Goal: Task Accomplishment & Management: Complete application form

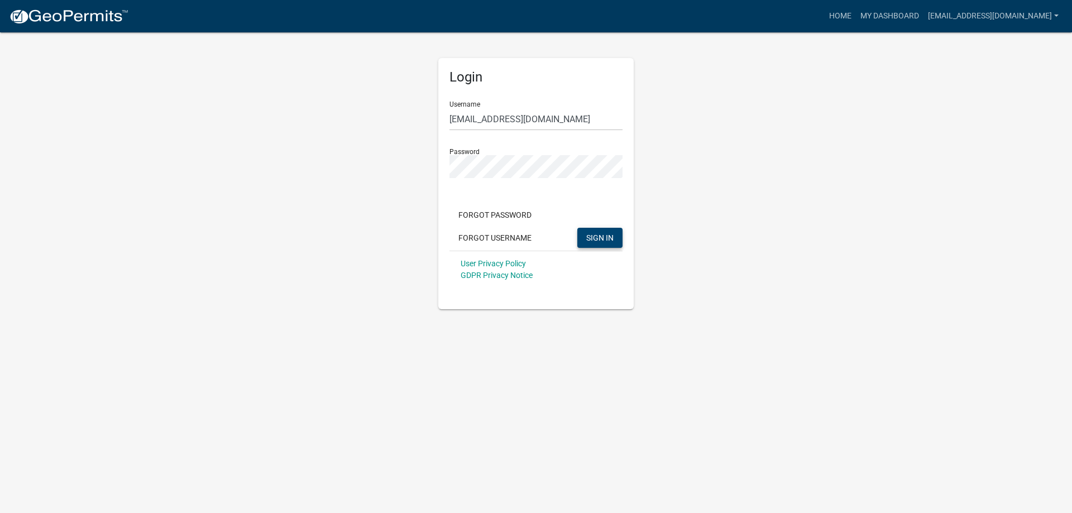
click at [598, 238] on span "SIGN IN" at bounding box center [599, 237] width 27 height 9
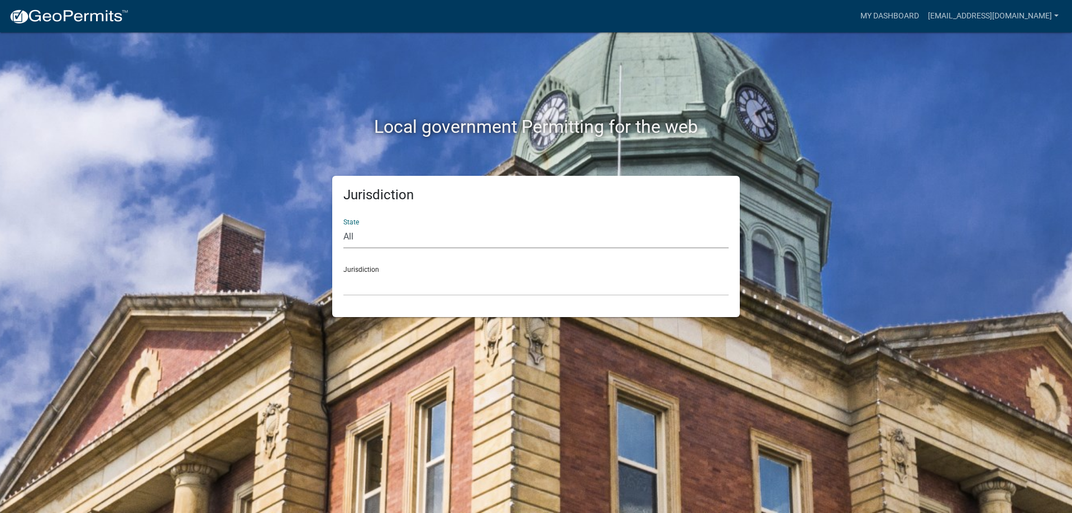
click at [343, 226] on select "All [US_STATE] [US_STATE] [US_STATE] [US_STATE] [US_STATE] [US_STATE] [US_STATE…" at bounding box center [535, 237] width 385 height 23
select select "[US_STATE]"
click option "[US_STATE]" at bounding box center [0, 0] width 0 height 0
click at [362, 269] on div "Jurisdiction City of Charlestown, Indiana City of Jeffersonville, Indiana City …" at bounding box center [535, 276] width 385 height 39
click at [361, 266] on div "Jurisdiction City of Charlestown, Indiana City of Jeffersonville, Indiana City …" at bounding box center [535, 276] width 385 height 39
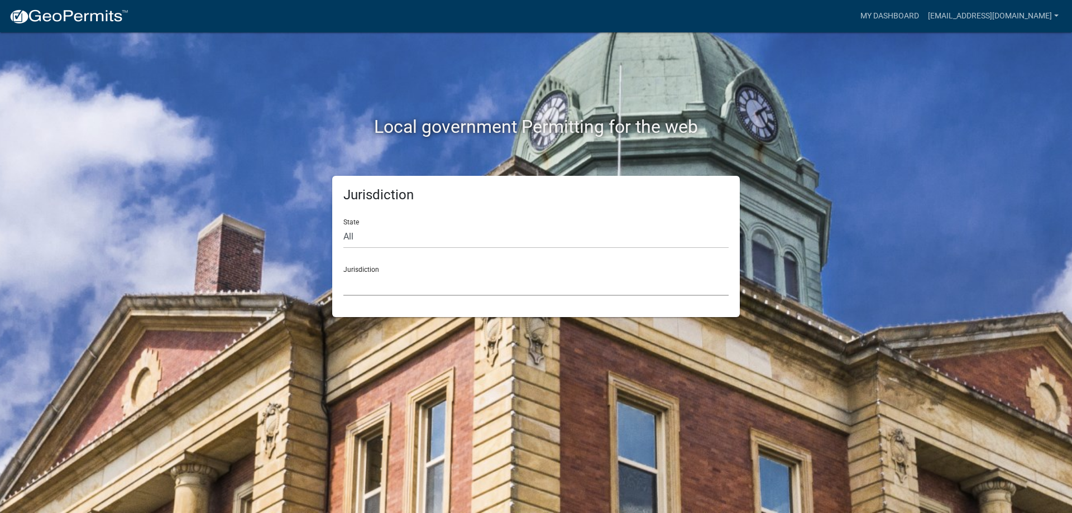
click at [343, 273] on select "City of [GEOGRAPHIC_DATA], [US_STATE] City of [GEOGRAPHIC_DATA], [US_STATE] Cit…" at bounding box center [535, 284] width 385 height 23
click at [343, 226] on select "All Colorado Georgia Indiana Iowa Kansas Minnesota Ohio South Carolina Wisconsin" at bounding box center [535, 237] width 385 height 23
select select "[US_STATE]"
click option "[US_STATE]" at bounding box center [0, 0] width 0 height 0
click at [364, 272] on div "Jurisdiction City of Charlestown, Indiana City of Jeffersonville, Indiana City …" at bounding box center [535, 276] width 385 height 39
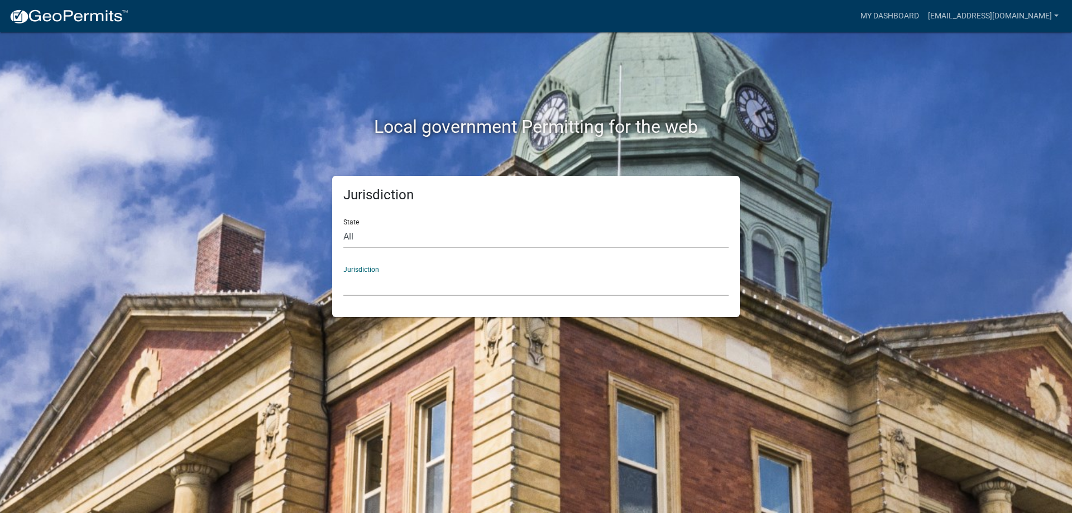
click at [343, 273] on select "City of [GEOGRAPHIC_DATA], [US_STATE] City of [GEOGRAPHIC_DATA], [US_STATE] Cit…" at bounding box center [535, 284] width 385 height 23
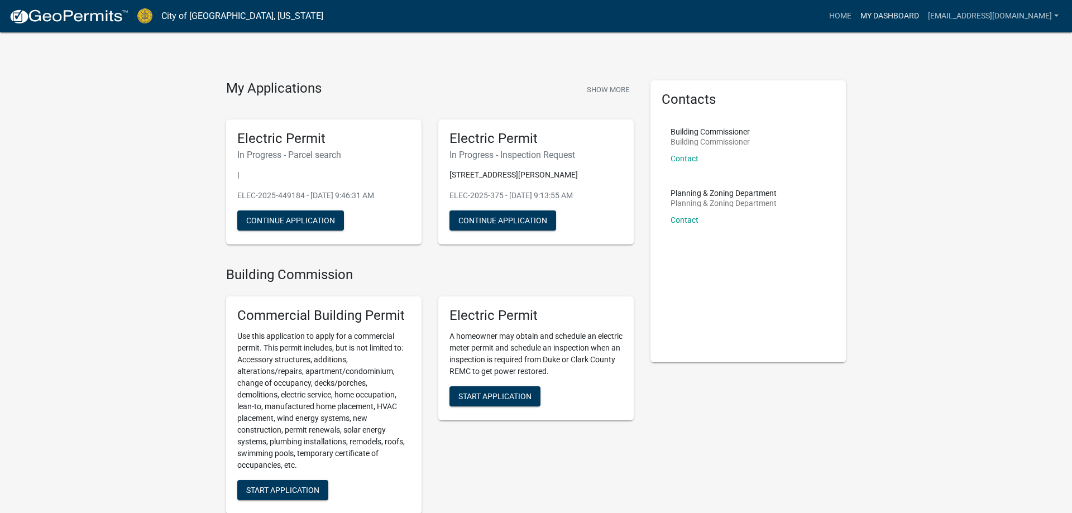
click at [896, 19] on link "My Dashboard" at bounding box center [890, 16] width 68 height 21
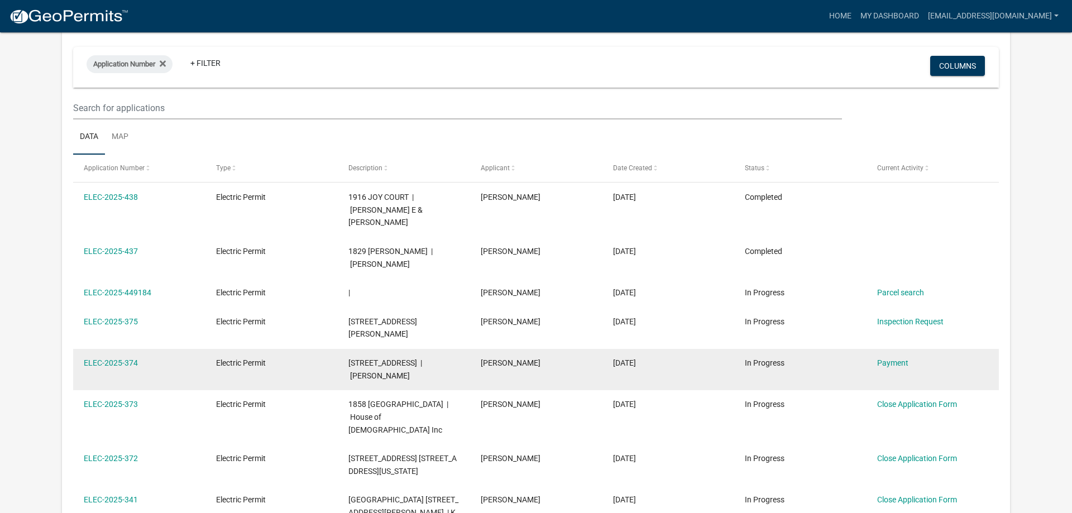
scroll to position [94, 0]
click at [894, 358] on link "Payment" at bounding box center [892, 362] width 31 height 9
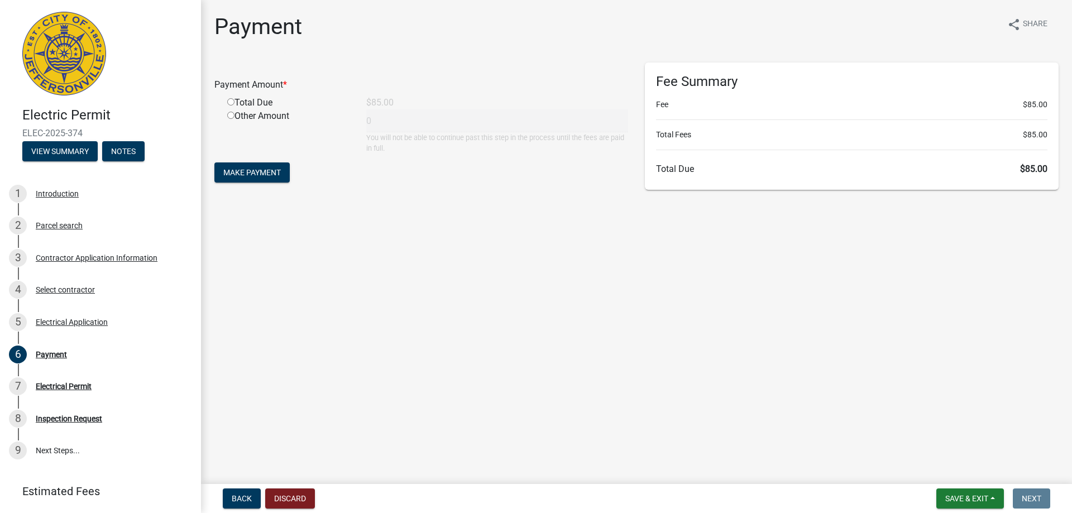
click at [232, 102] on input "radio" at bounding box center [230, 101] width 7 height 7
radio input "true"
type input "85"
click at [277, 170] on span "Make Payment" at bounding box center [251, 172] width 57 height 9
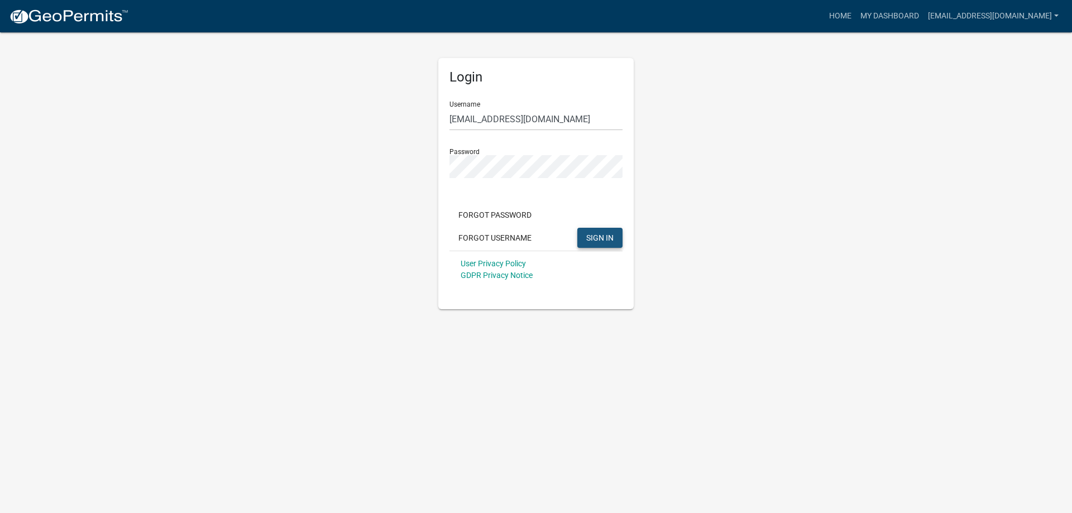
click at [597, 237] on span "SIGN IN" at bounding box center [599, 237] width 27 height 9
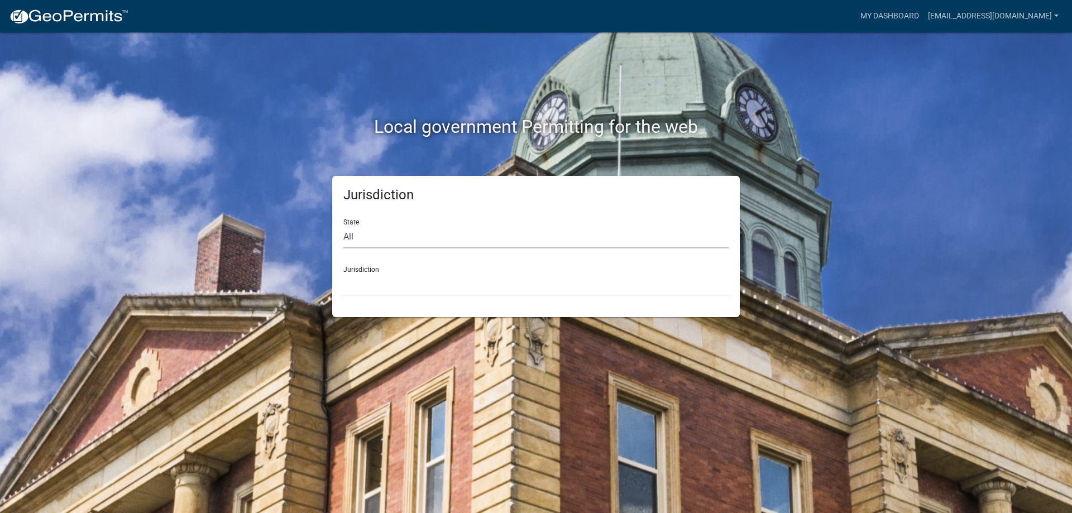
click at [343, 226] on select "All [US_STATE] [US_STATE] [US_STATE] [US_STATE] [US_STATE] [US_STATE] [US_STATE…" at bounding box center [535, 237] width 385 height 23
select select "[US_STATE]"
click option "[US_STATE]" at bounding box center [0, 0] width 0 height 0
click at [343, 273] on select "City of [GEOGRAPHIC_DATA], [US_STATE] City of [GEOGRAPHIC_DATA], [US_STATE] Cit…" at bounding box center [535, 284] width 385 height 23
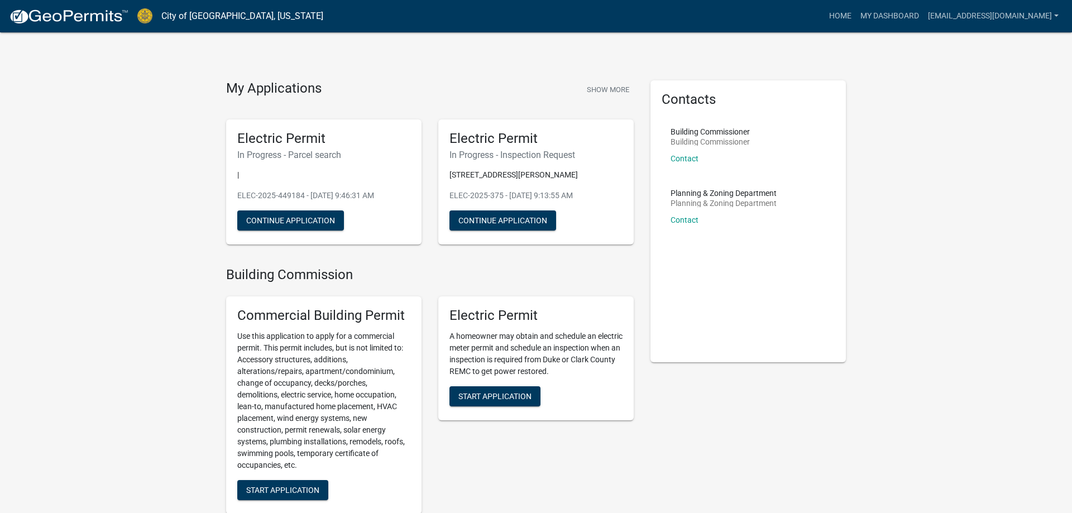
scroll to position [57, 0]
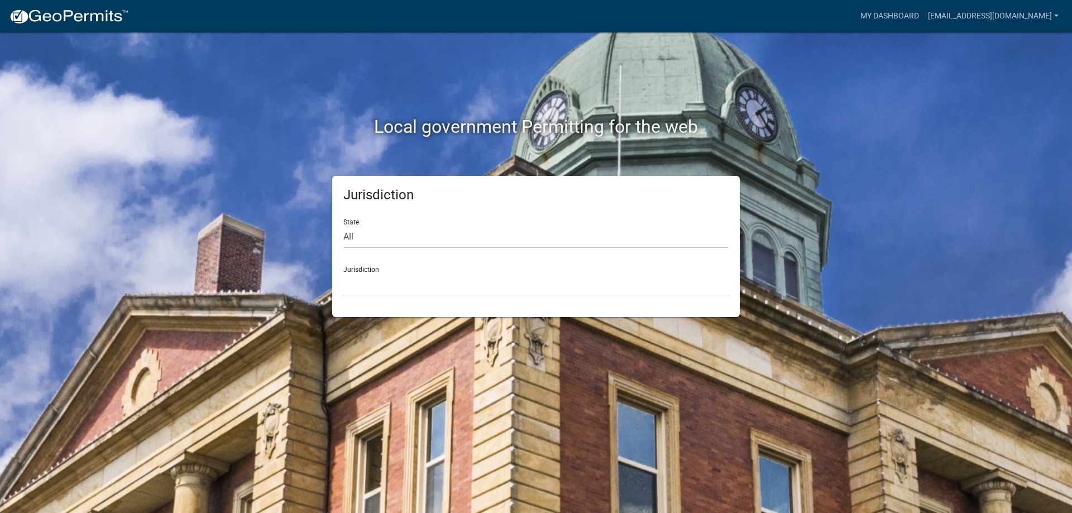
click at [341, 233] on div "Jurisdiction State All [US_STATE] [US_STATE] [US_STATE] [US_STATE] [US_STATE] […" at bounding box center [535, 246] width 407 height 141
click at [343, 226] on select "All [US_STATE] [US_STATE] [US_STATE] [US_STATE] [US_STATE] [US_STATE] [US_STATE…" at bounding box center [535, 237] width 385 height 23
select select "[US_STATE]"
click option "[US_STATE]" at bounding box center [0, 0] width 0 height 0
click at [343, 273] on select "City of [GEOGRAPHIC_DATA], [US_STATE] City of [GEOGRAPHIC_DATA], [US_STATE] Cit…" at bounding box center [535, 284] width 385 height 23
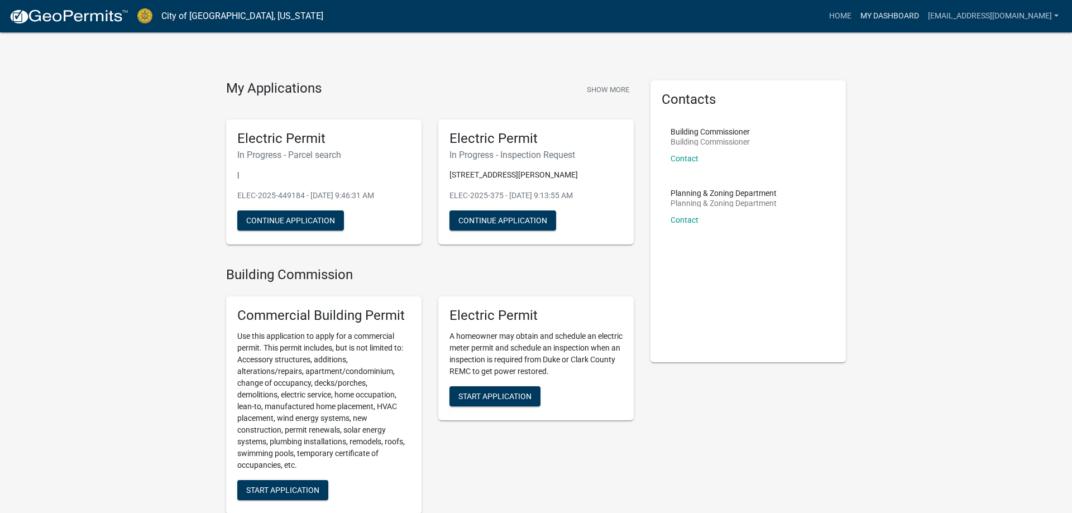
click at [875, 15] on link "My Dashboard" at bounding box center [890, 16] width 68 height 21
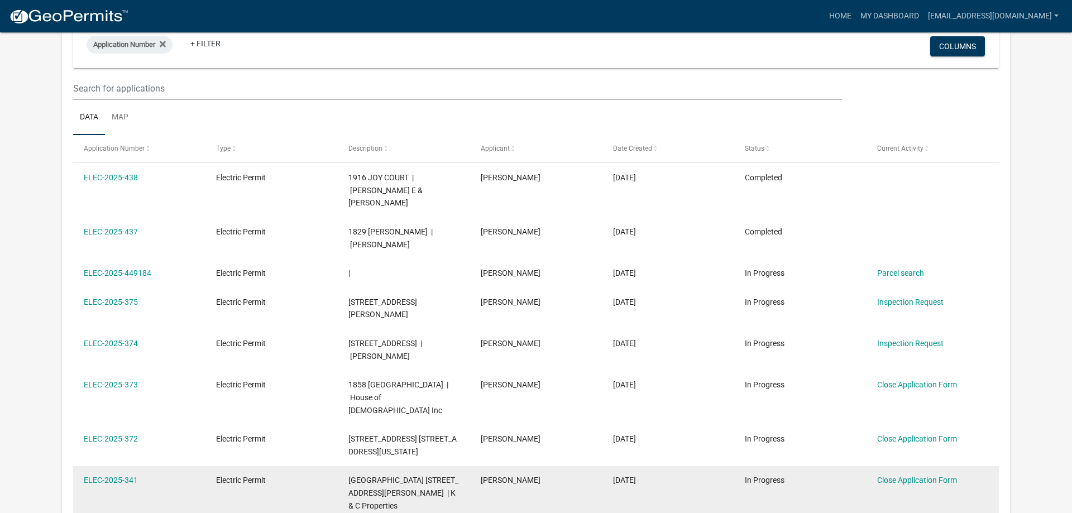
scroll to position [94, 0]
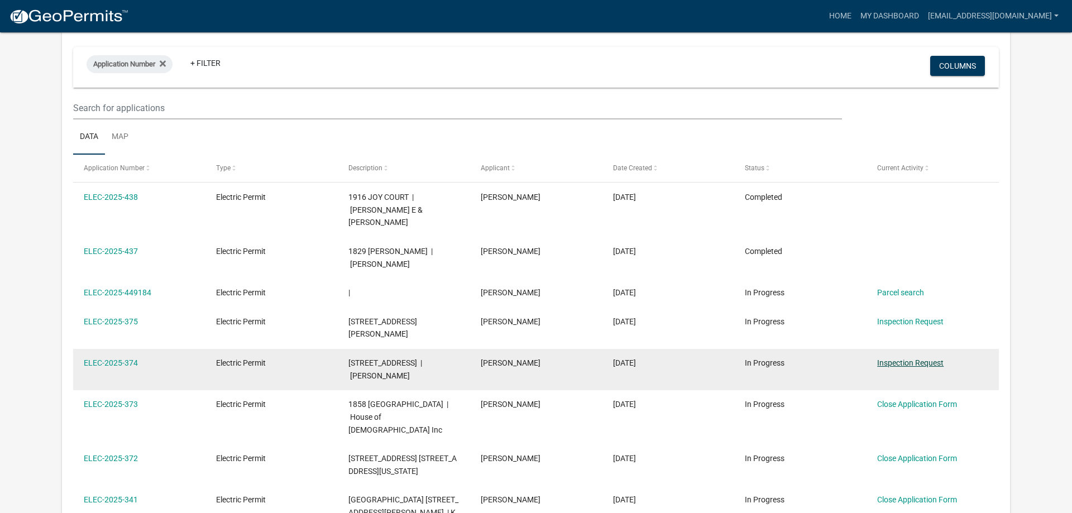
click at [906, 358] on link "Inspection Request" at bounding box center [910, 362] width 66 height 9
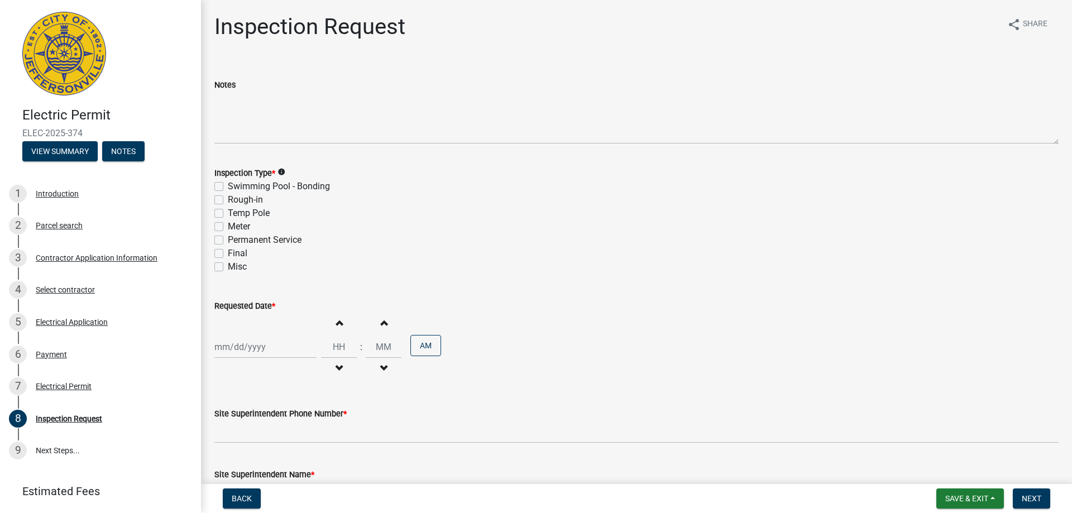
click at [228, 256] on label "Final" at bounding box center [238, 253] width 20 height 13
click at [228, 254] on input "Final" at bounding box center [231, 250] width 7 height 7
checkbox input "true"
checkbox input "false"
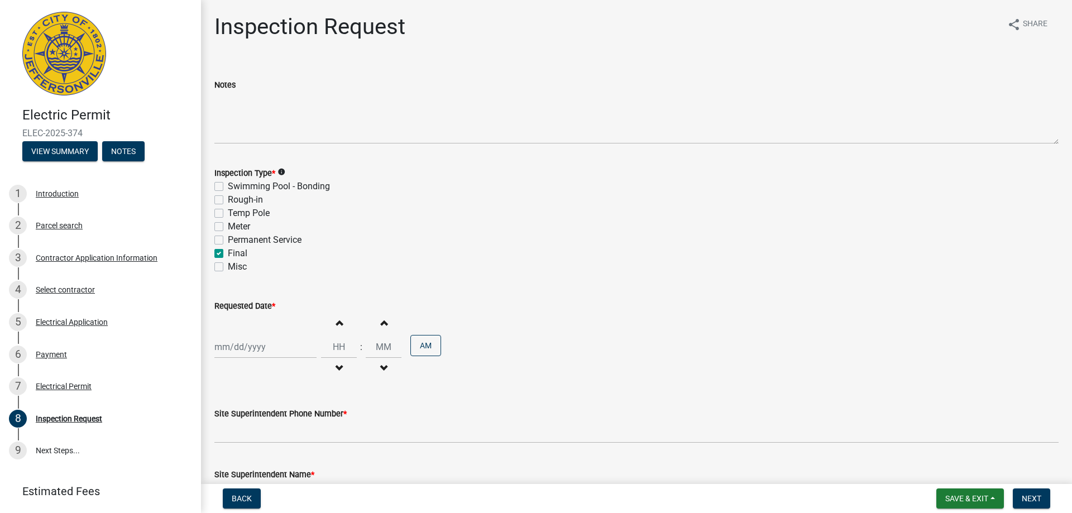
checkbox input "false"
checkbox input "true"
checkbox input "false"
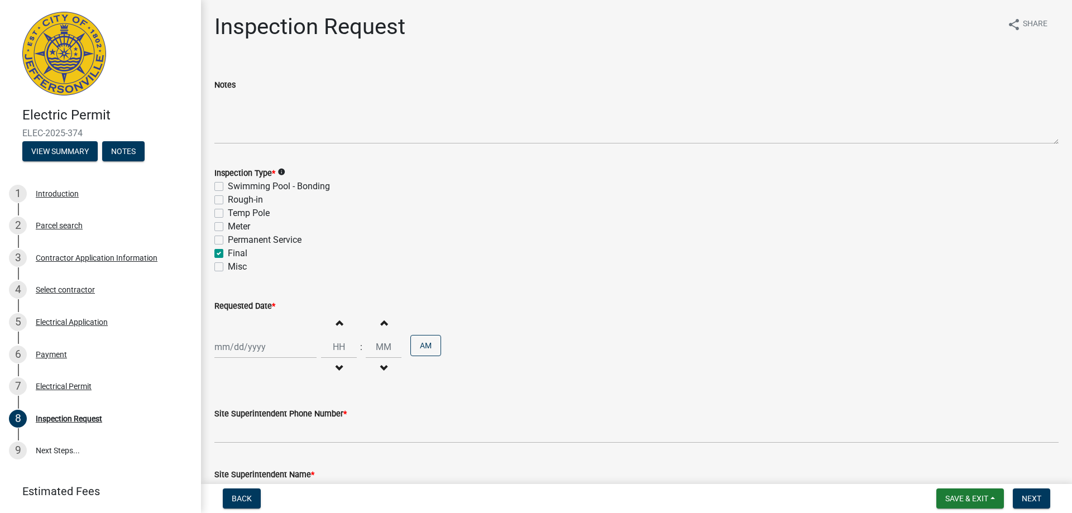
select select "9"
select select "2025"
click at [229, 350] on input "Requested Date *" at bounding box center [265, 346] width 102 height 23
click at [246, 253] on div "9" at bounding box center [243, 252] width 18 height 18
type input "[DATE]"
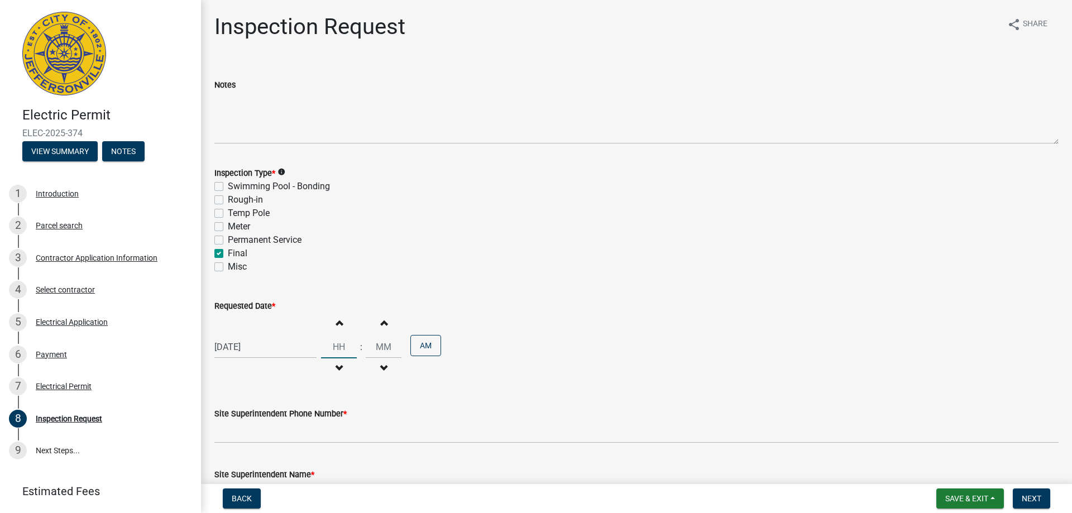
click at [345, 345] on input "Hours" at bounding box center [339, 346] width 36 height 23
drag, startPoint x: 359, startPoint y: 348, endPoint x: 337, endPoint y: 348, distance: 22.9
click at [337, 348] on input "Hours" at bounding box center [339, 346] width 36 height 23
type input "09"
type input "00"
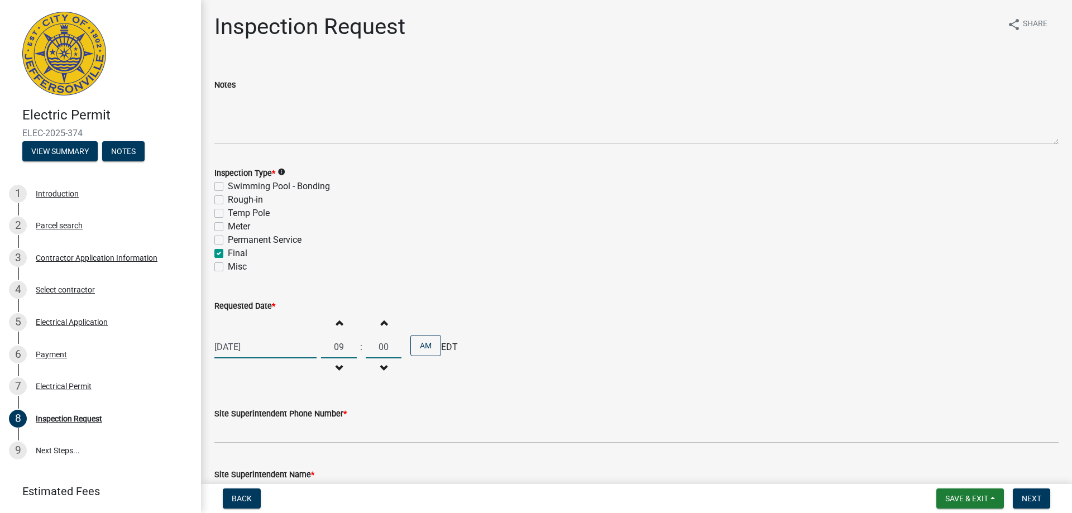
click at [388, 349] on input "00" at bounding box center [384, 346] width 36 height 23
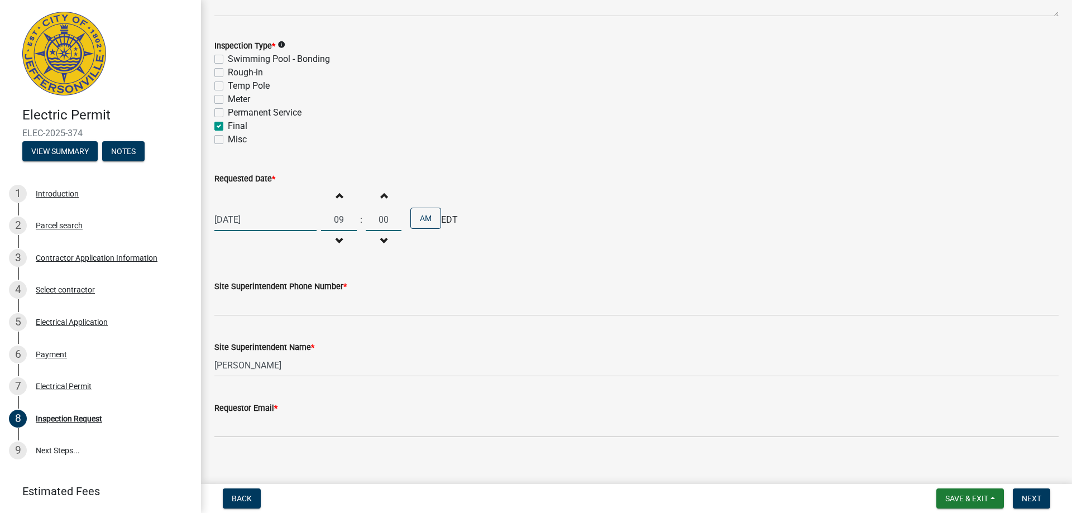
scroll to position [138, 0]
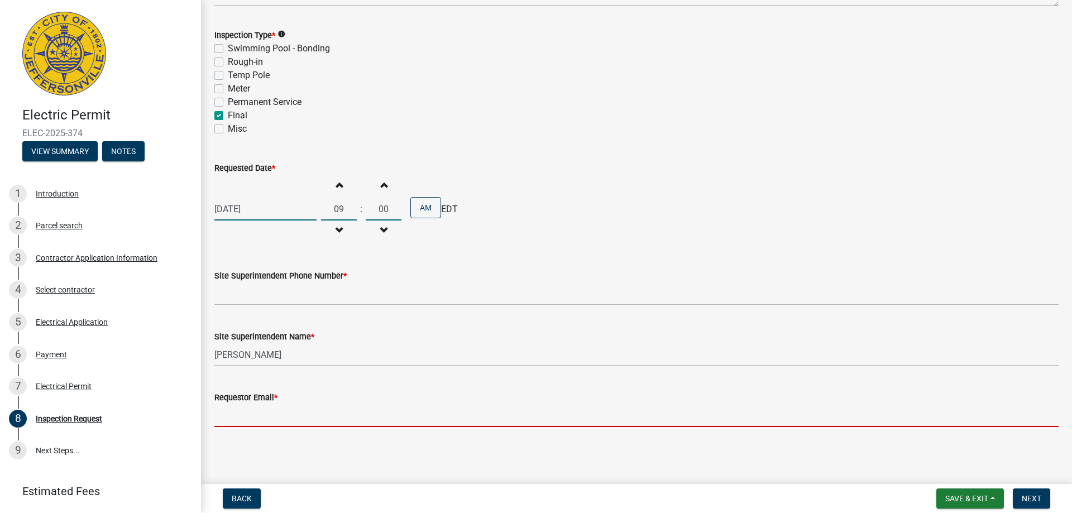
click at [263, 416] on input "Requestor Email *" at bounding box center [636, 415] width 844 height 23
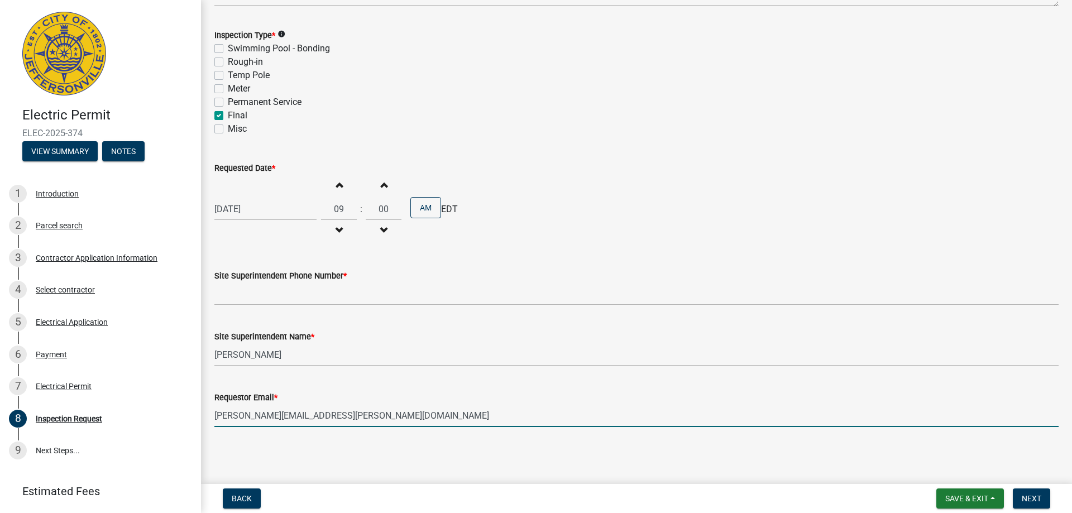
type input "[PERSON_NAME][EMAIL_ADDRESS][PERSON_NAME][DOMAIN_NAME]"
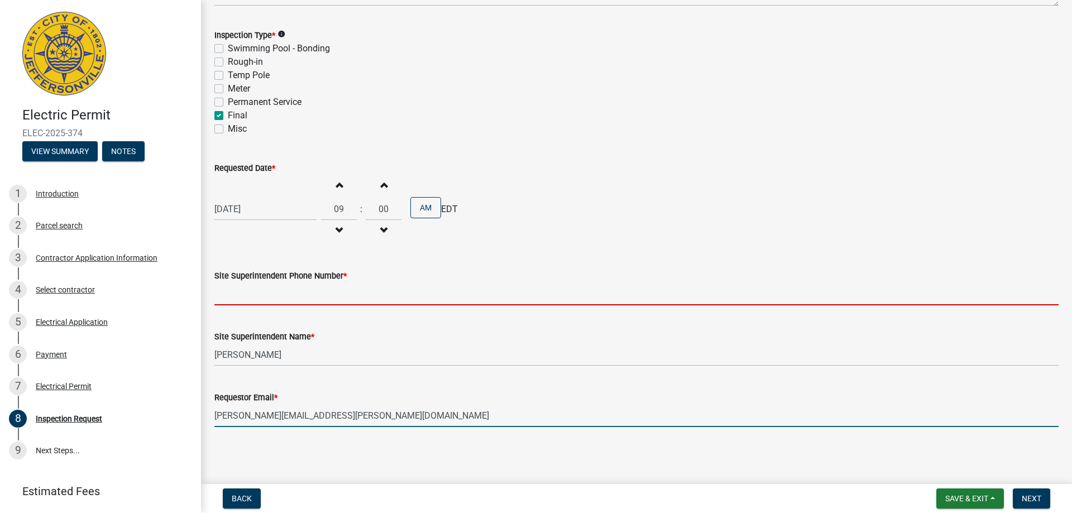
click at [311, 291] on input "Site Superintendent Phone Number *" at bounding box center [636, 293] width 844 height 23
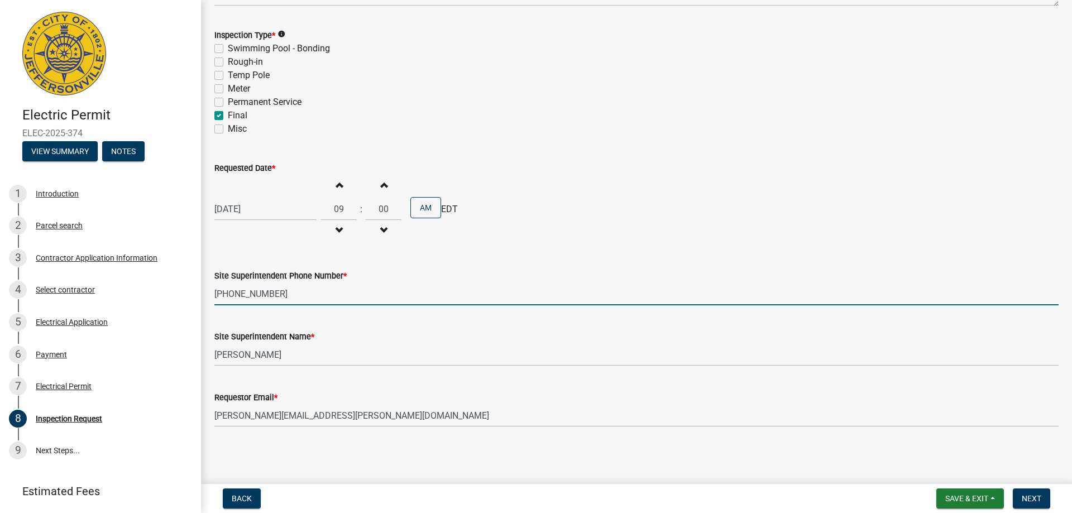
scroll to position [0, 0]
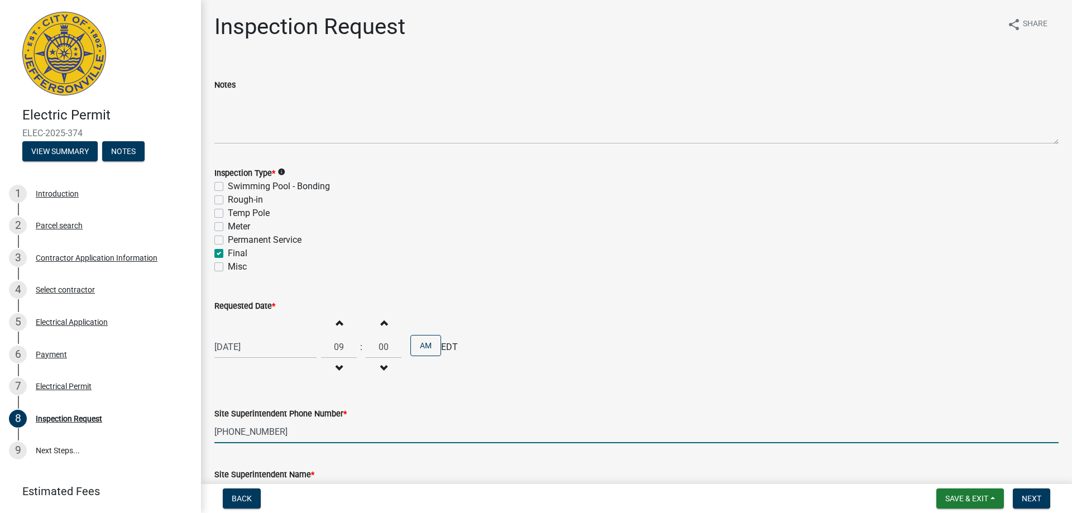
type input "[PHONE_NUMBER]"
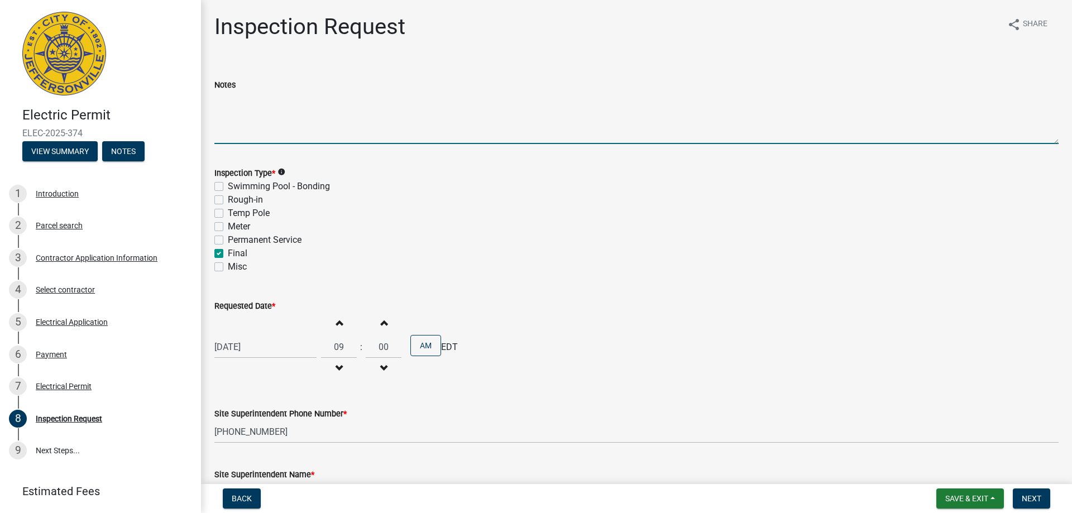
drag, startPoint x: 236, startPoint y: 101, endPoint x: 309, endPoint y: 133, distance: 79.5
click at [238, 102] on textarea "Notes" at bounding box center [636, 118] width 844 height 52
click at [262, 102] on textarea "Notes" at bounding box center [636, 118] width 844 height 52
paste textarea "LV SC [GEOGRAPHIC_DATA] 0001 [STREET_ADDRESS]"
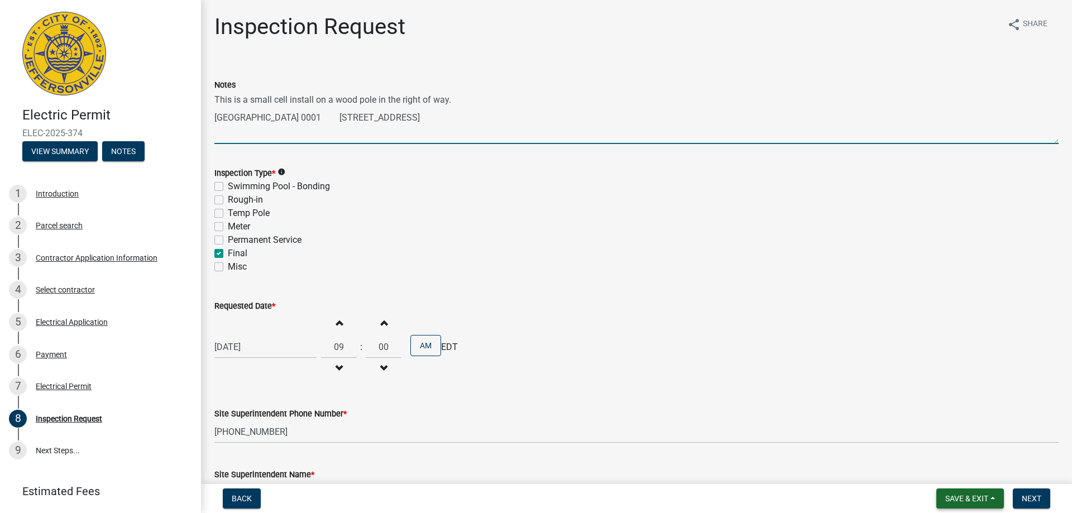
type textarea "This is a small cell install on a wood pole in the right of way. [GEOGRAPHIC_DA…"
click at [978, 492] on button "Save & Exit" at bounding box center [970, 498] width 68 height 20
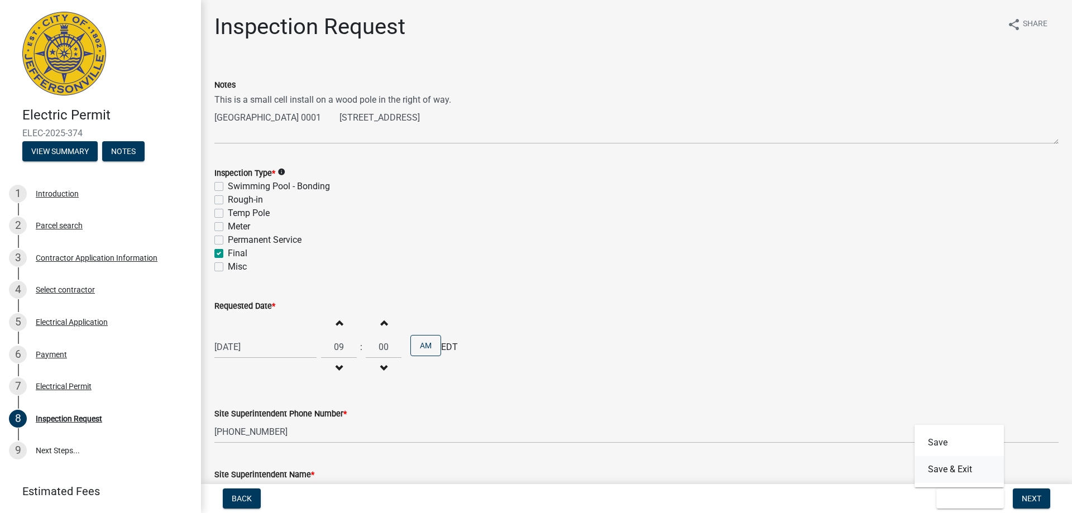
click at [963, 478] on button "Save & Exit" at bounding box center [958, 469] width 89 height 27
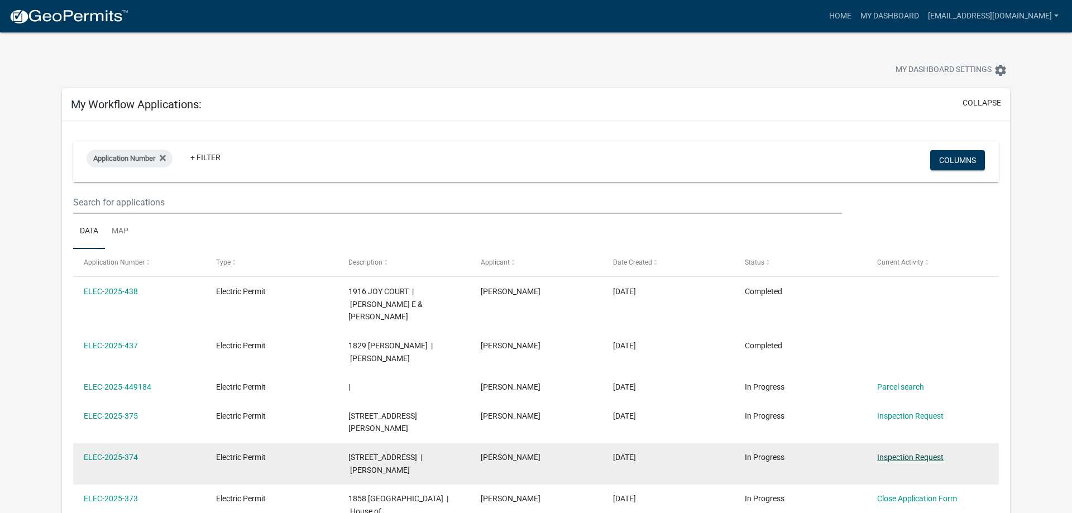
click at [888, 453] on link "Inspection Request" at bounding box center [910, 457] width 66 height 9
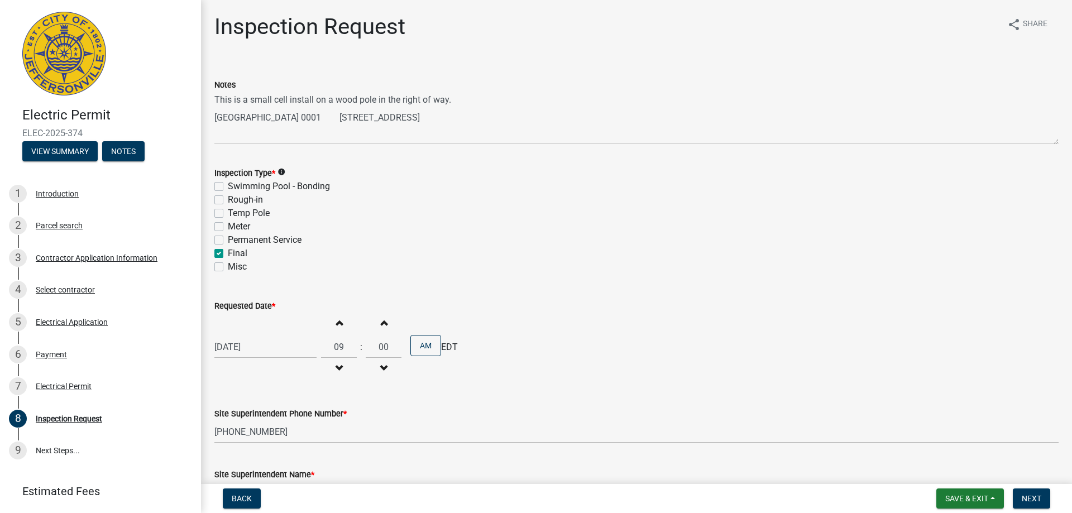
scroll to position [138, 0]
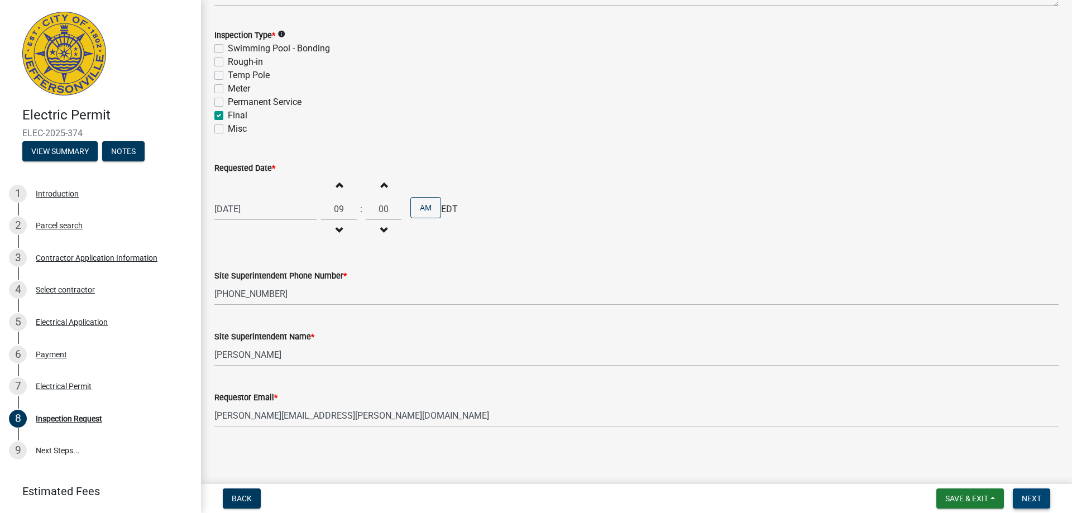
click at [1037, 497] on span "Next" at bounding box center [1032, 498] width 20 height 9
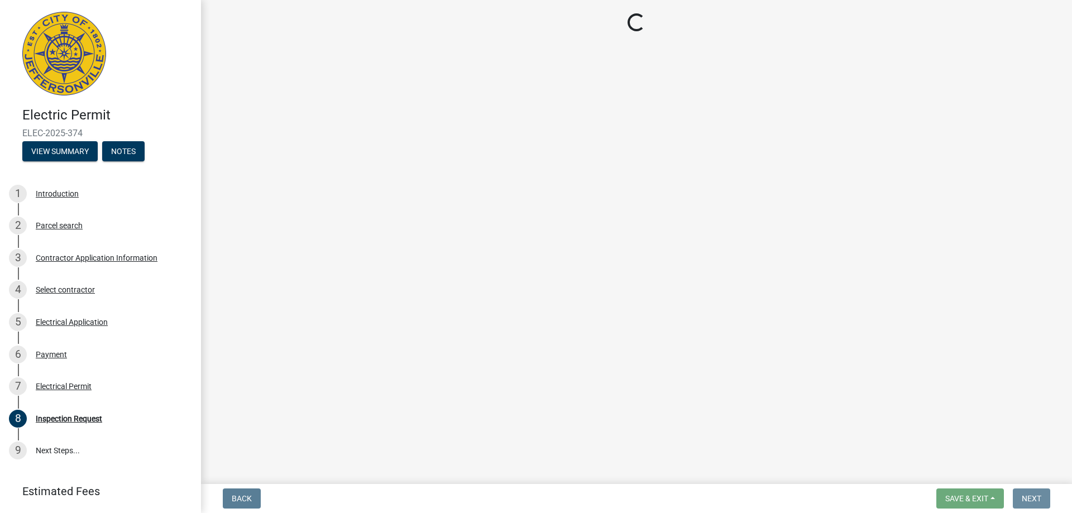
scroll to position [0, 0]
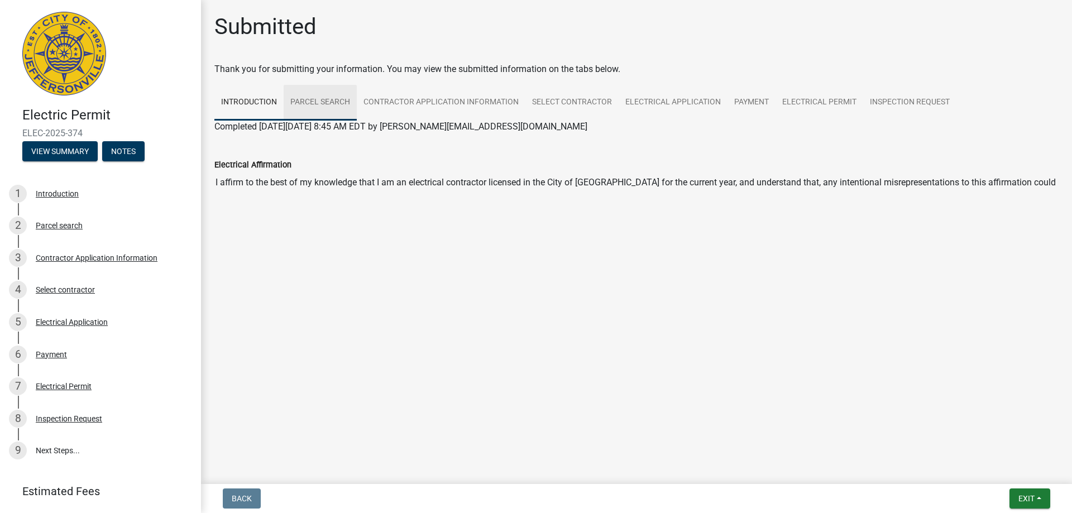
click at [338, 106] on link "Parcel search" at bounding box center [320, 103] width 73 height 36
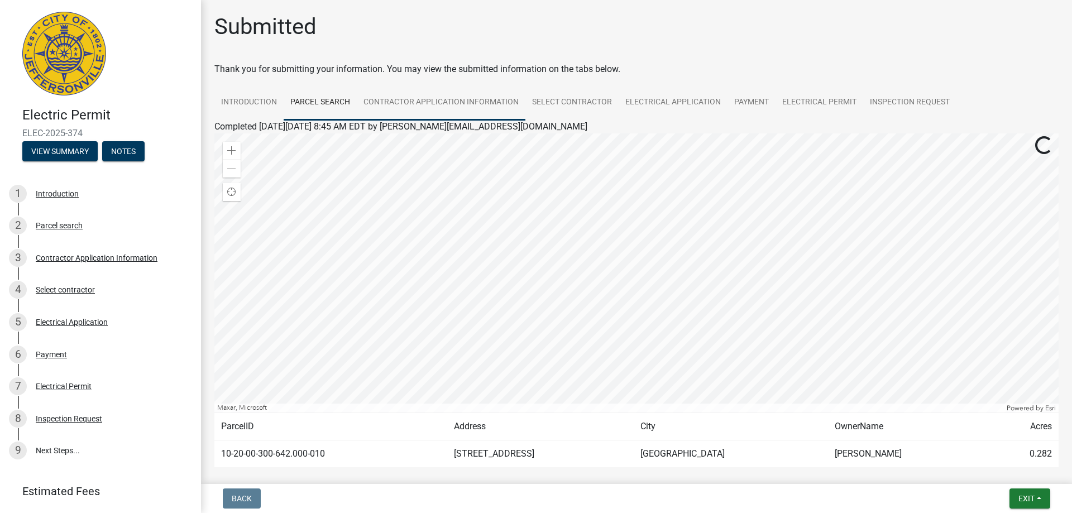
click at [377, 108] on link "Contractor Application Information" at bounding box center [441, 103] width 169 height 36
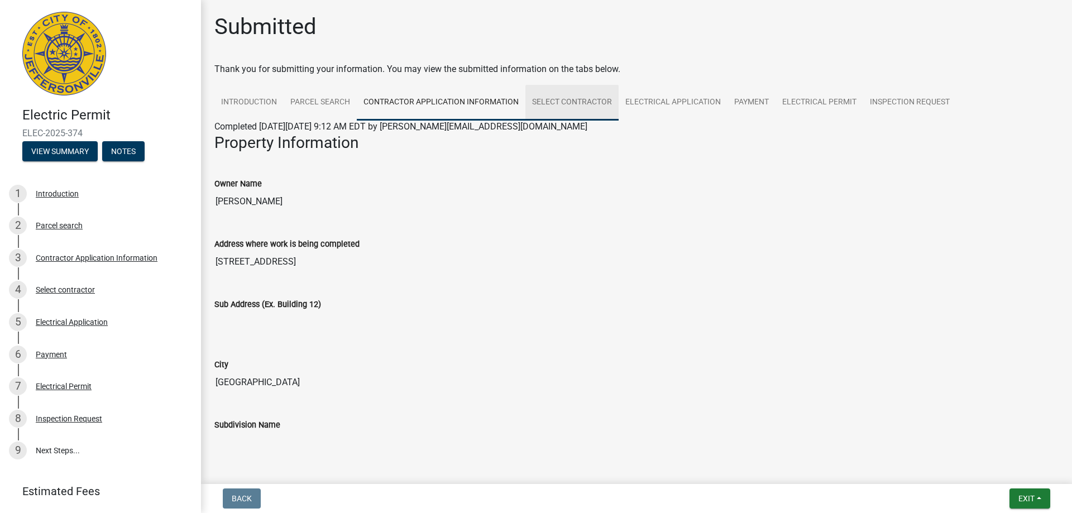
click at [558, 101] on link "Select contractor" at bounding box center [571, 103] width 93 height 36
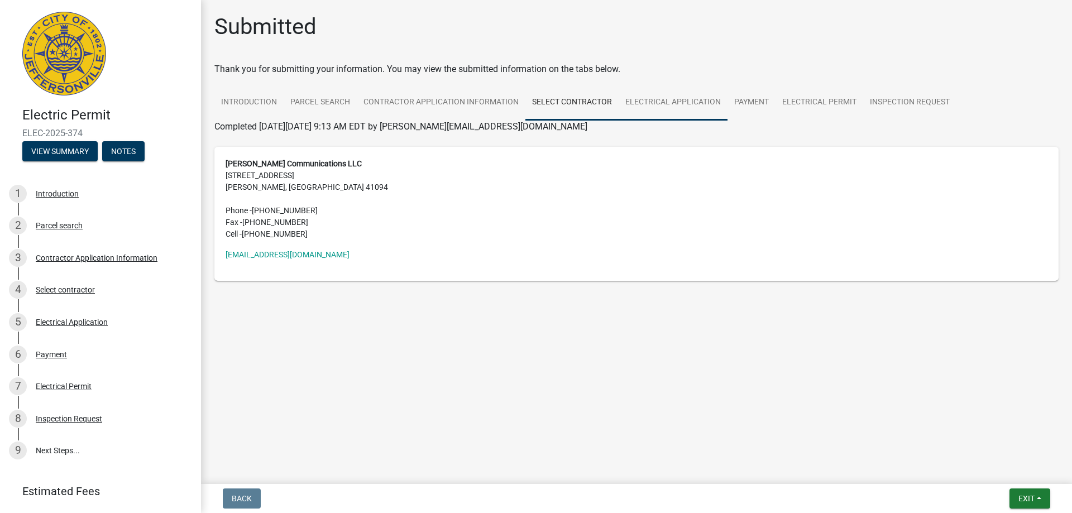
click at [650, 102] on link "Electrical Application" at bounding box center [672, 103] width 109 height 36
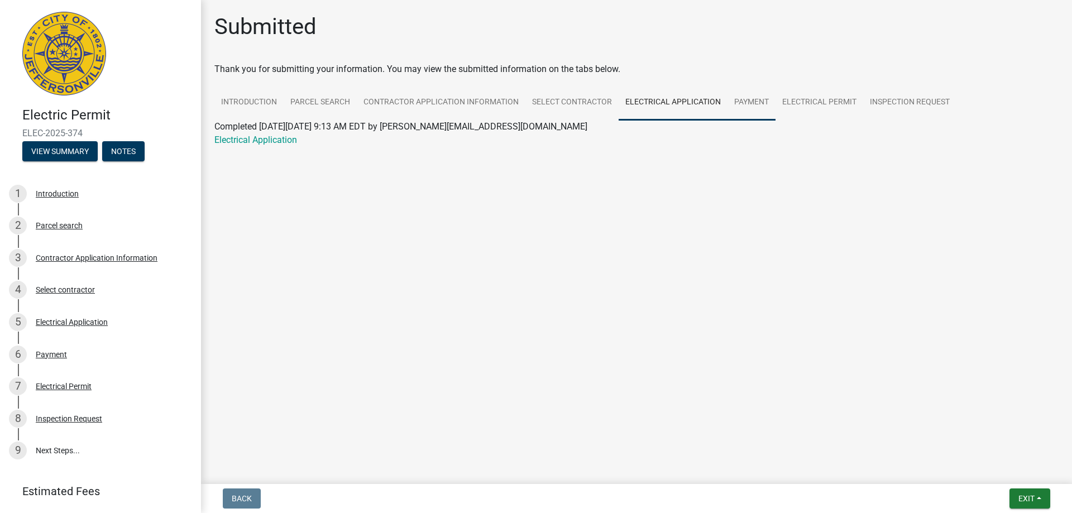
click at [739, 106] on link "Payment" at bounding box center [751, 103] width 48 height 36
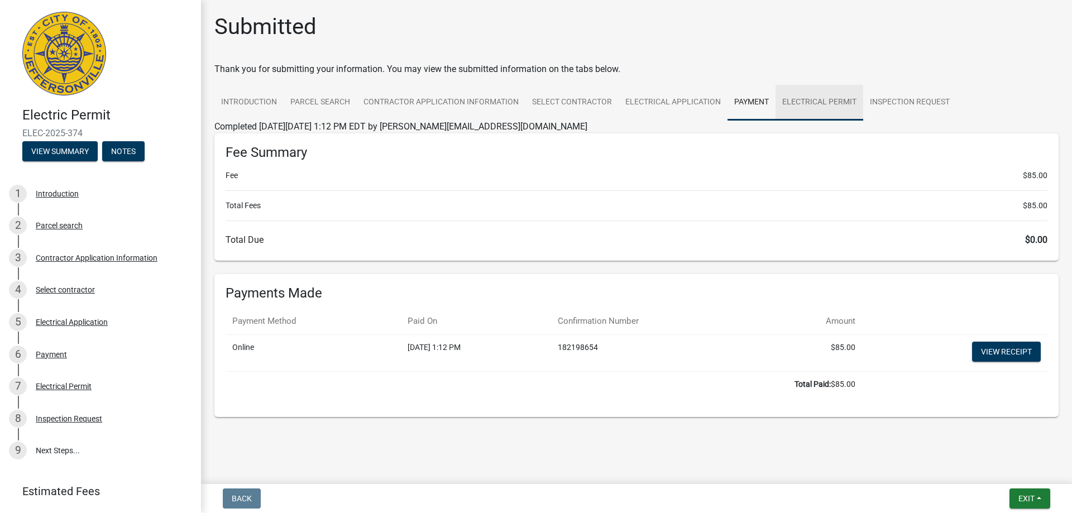
click at [809, 96] on link "Electrical Permit" at bounding box center [819, 103] width 88 height 36
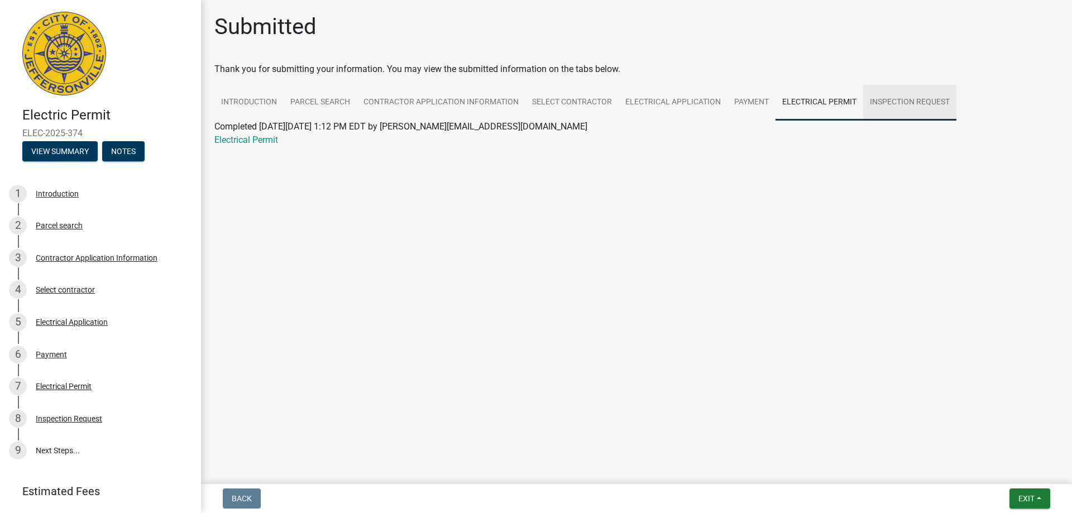
click at [884, 97] on link "Inspection Request" at bounding box center [909, 103] width 93 height 36
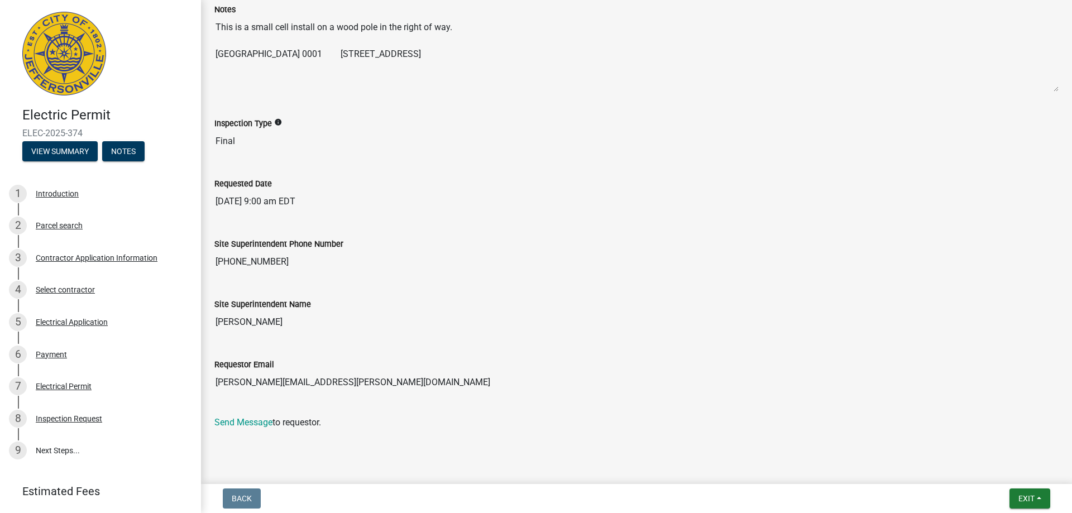
scroll to position [153, 0]
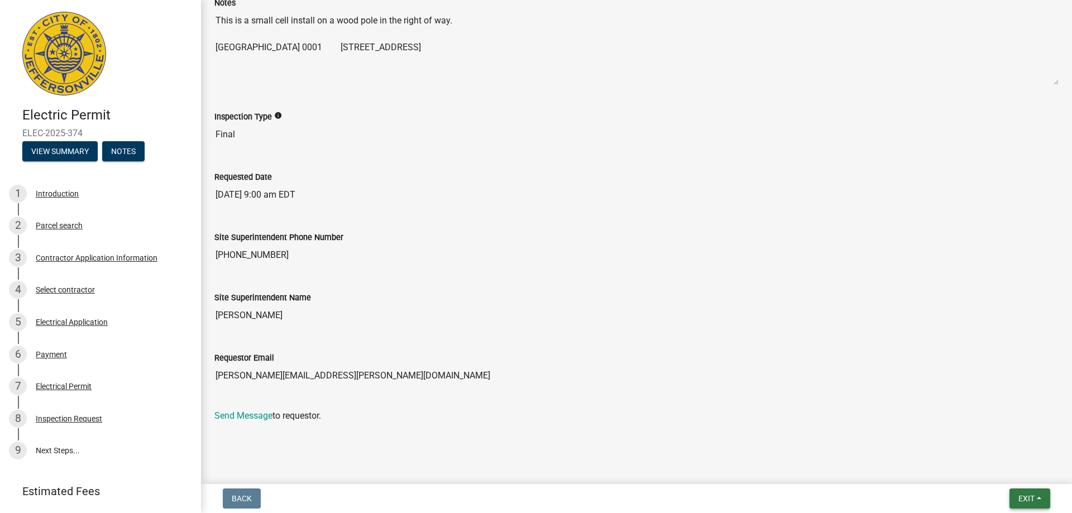
click at [1028, 498] on span "Exit" at bounding box center [1026, 498] width 16 height 9
click at [986, 445] on button "Save" at bounding box center [1005, 442] width 89 height 27
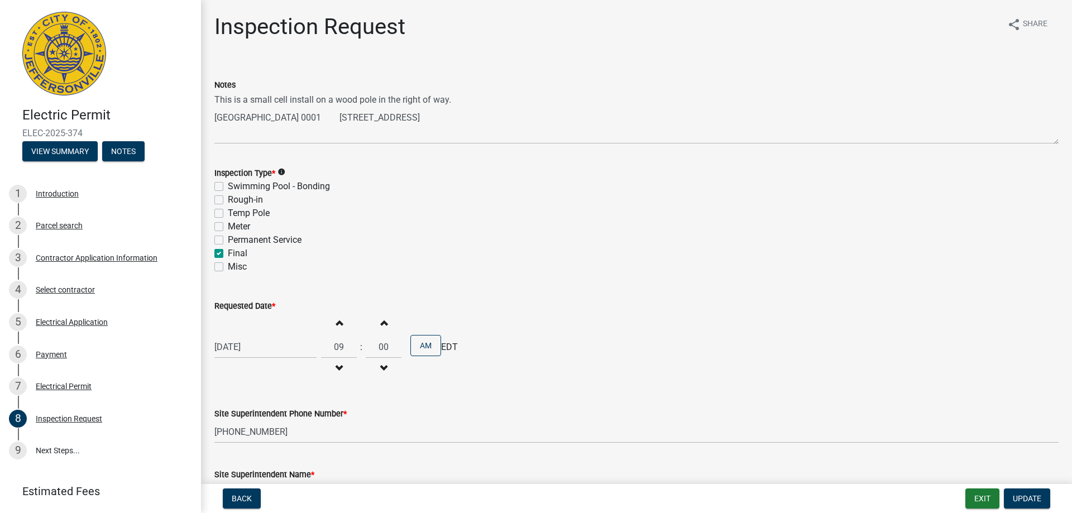
scroll to position [138, 0]
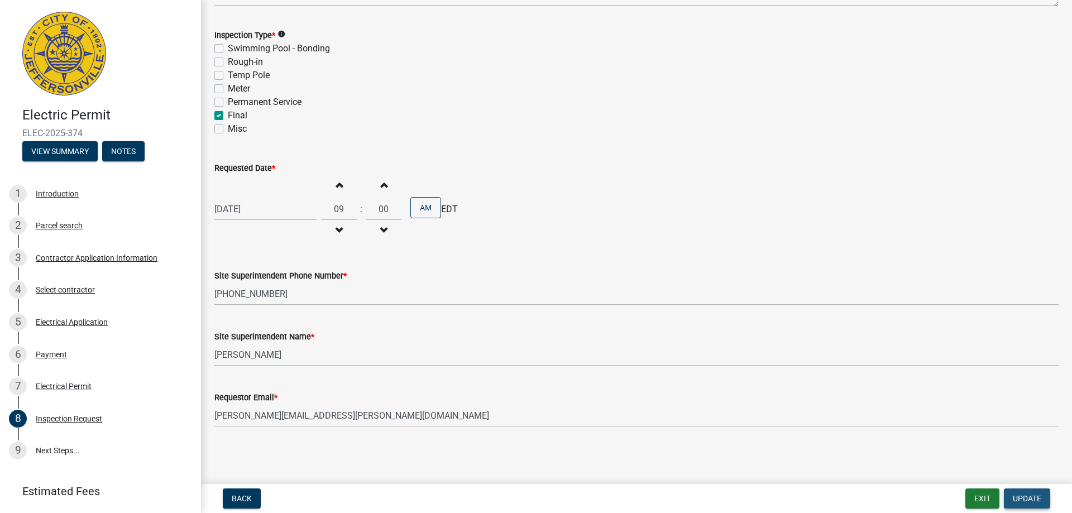
click at [1027, 500] on span "Update" at bounding box center [1027, 498] width 28 height 9
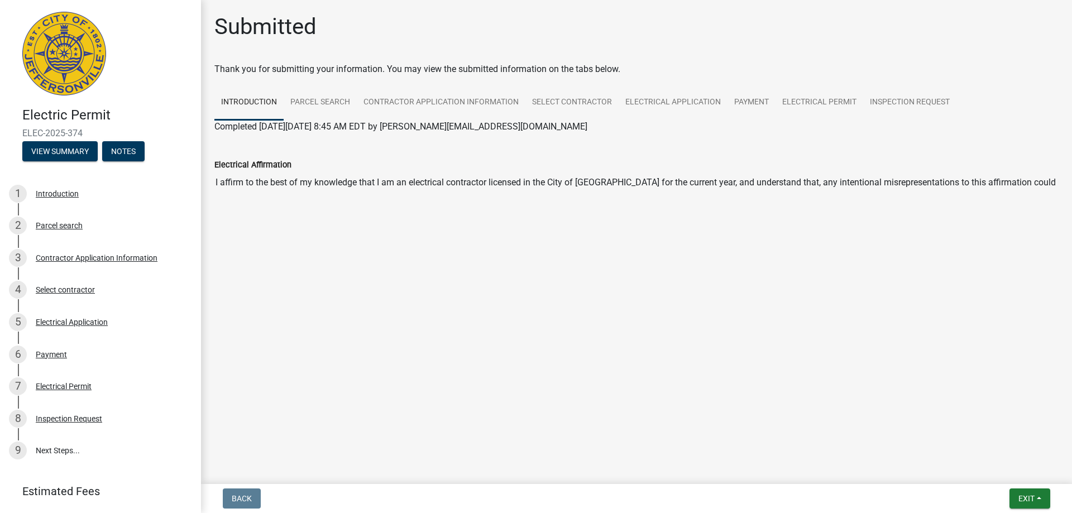
click at [340, 178] on input "I affirm to the best of my knowledge that I am an electrical contractor license…" at bounding box center [636, 182] width 844 height 22
click at [390, 239] on main "Submitted Thank you for submitting your information. You may view the submitted…" at bounding box center [636, 240] width 871 height 480
click at [310, 103] on link "Parcel search" at bounding box center [320, 103] width 73 height 36
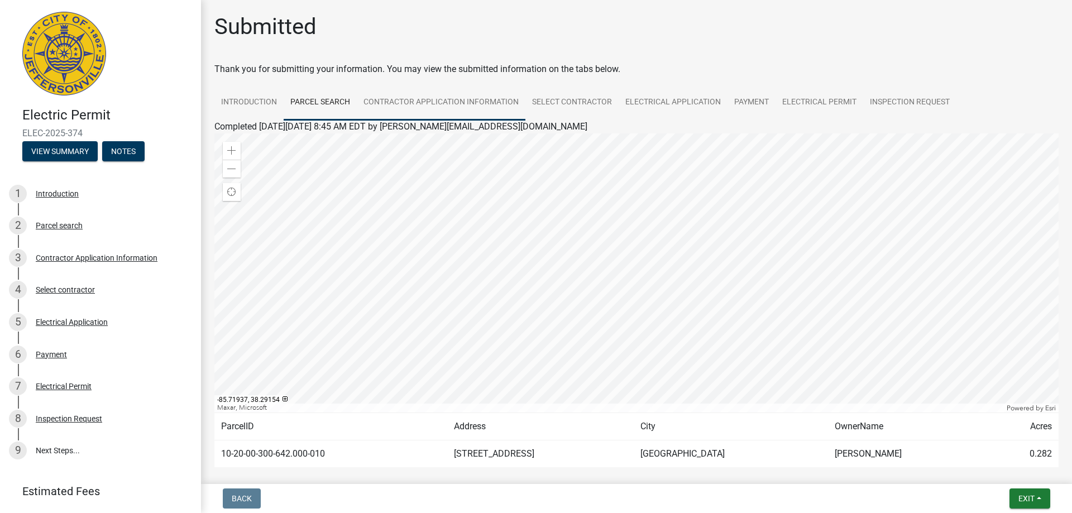
click at [404, 108] on link "Contractor Application Information" at bounding box center [441, 103] width 169 height 36
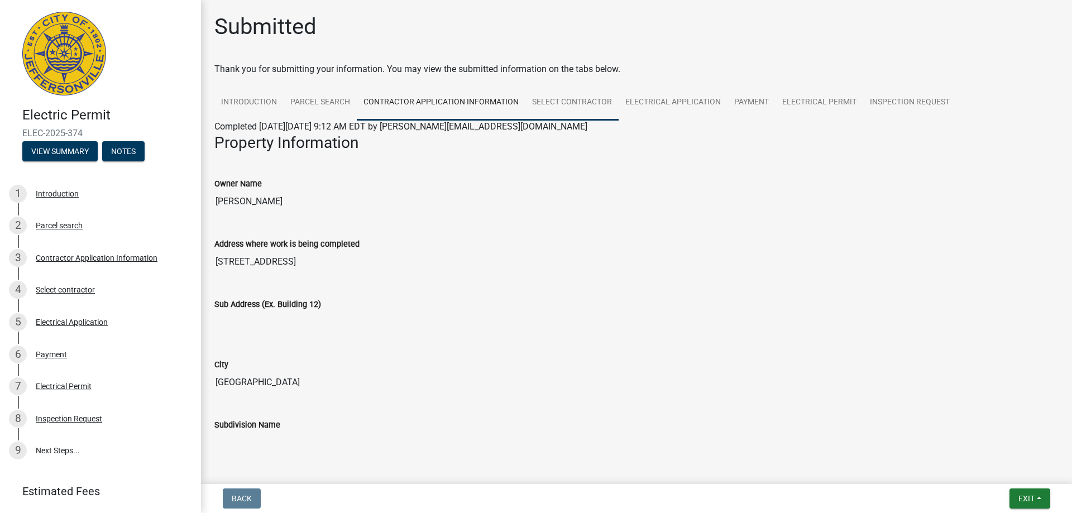
click at [552, 107] on link "Select contractor" at bounding box center [571, 103] width 93 height 36
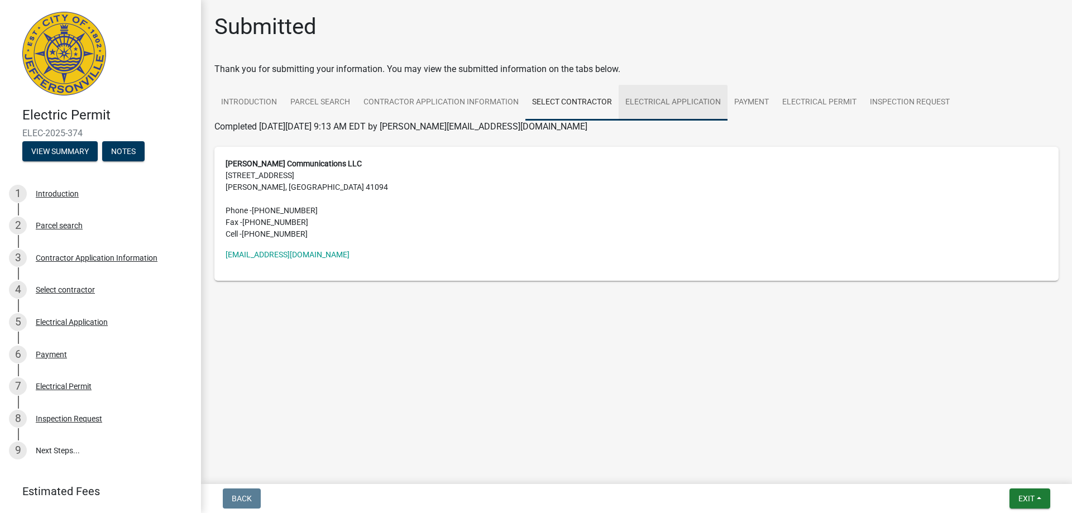
click at [665, 98] on link "Electrical Application" at bounding box center [672, 103] width 109 height 36
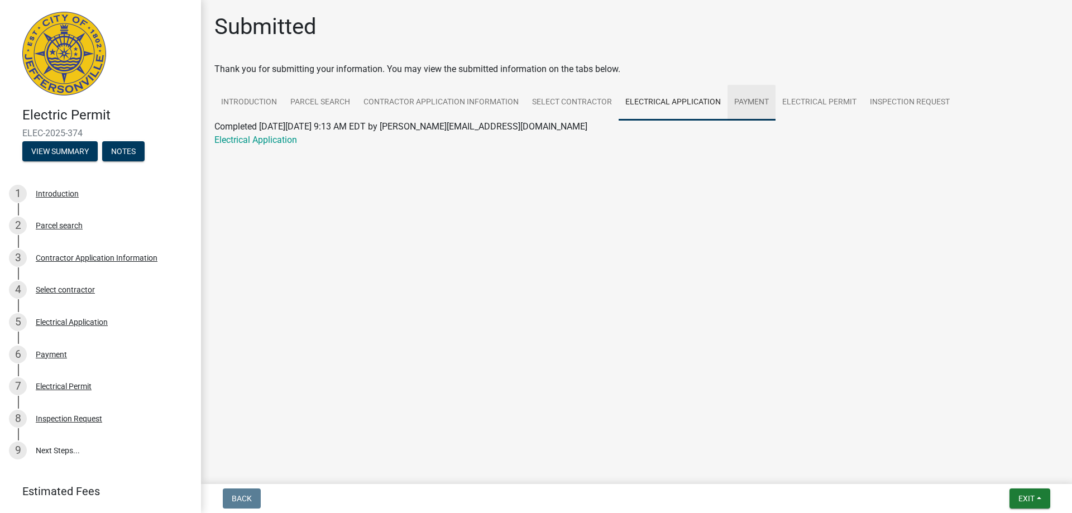
click at [749, 108] on link "Payment" at bounding box center [751, 103] width 48 height 36
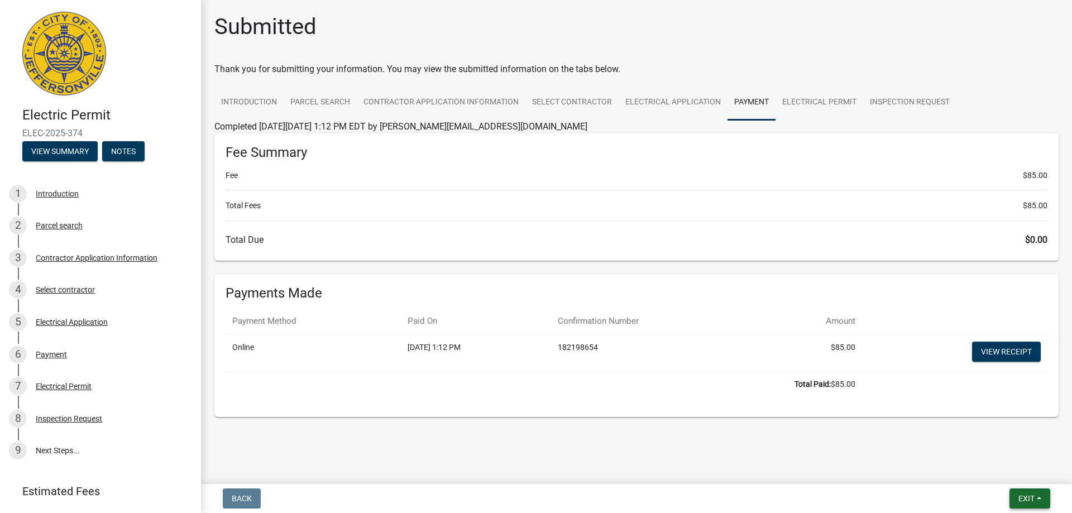
click at [1017, 498] on button "Exit" at bounding box center [1029, 498] width 41 height 20
click at [990, 443] on button "Save" at bounding box center [1005, 442] width 89 height 27
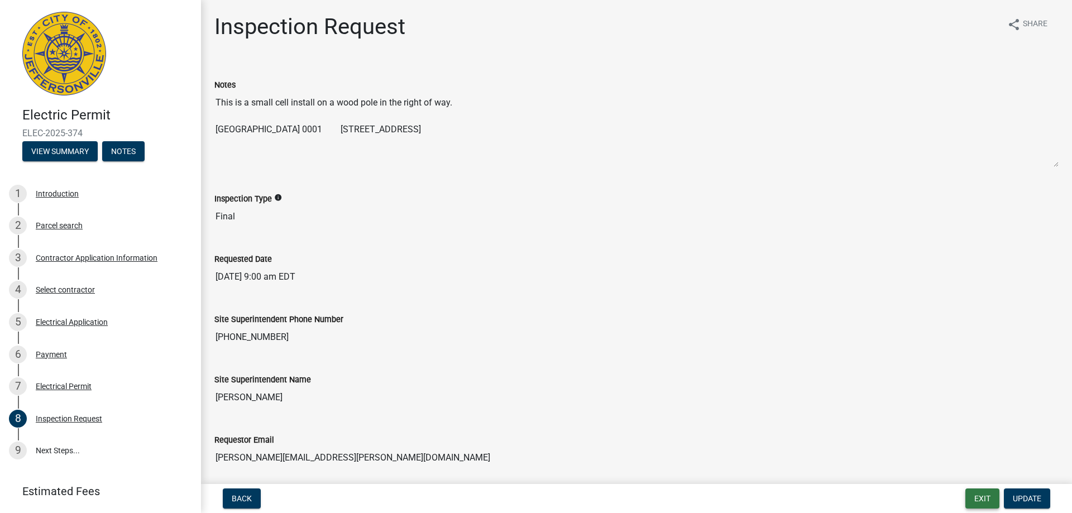
click at [981, 498] on button "Exit" at bounding box center [982, 498] width 34 height 20
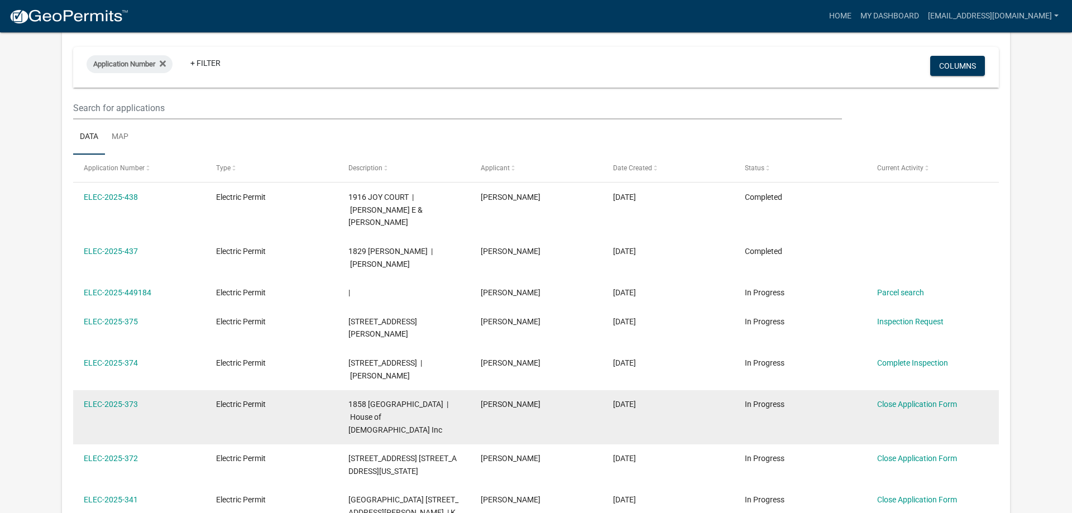
scroll to position [151, 0]
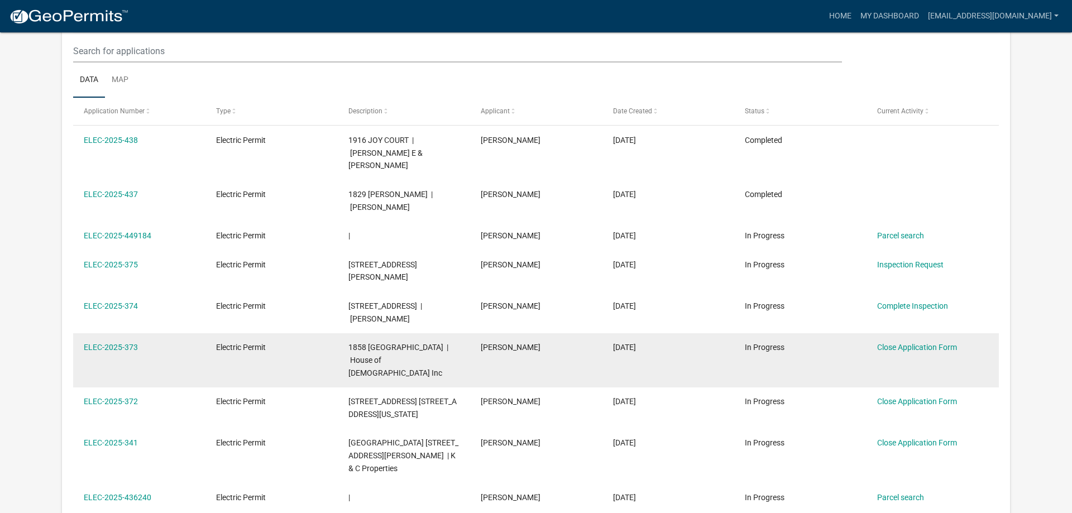
click at [118, 341] on div "ELEC-2025-373" at bounding box center [139, 347] width 111 height 13
click at [117, 343] on link "ELEC-2025-373" at bounding box center [111, 347] width 54 height 9
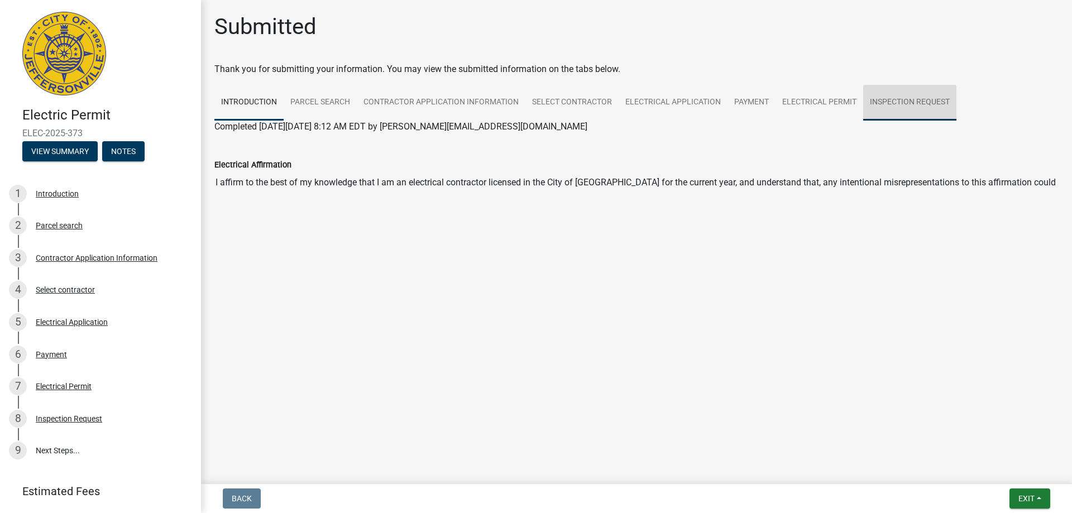
click at [921, 97] on link "Inspection Request" at bounding box center [909, 103] width 93 height 36
